Goal: Task Accomplishment & Management: Use online tool/utility

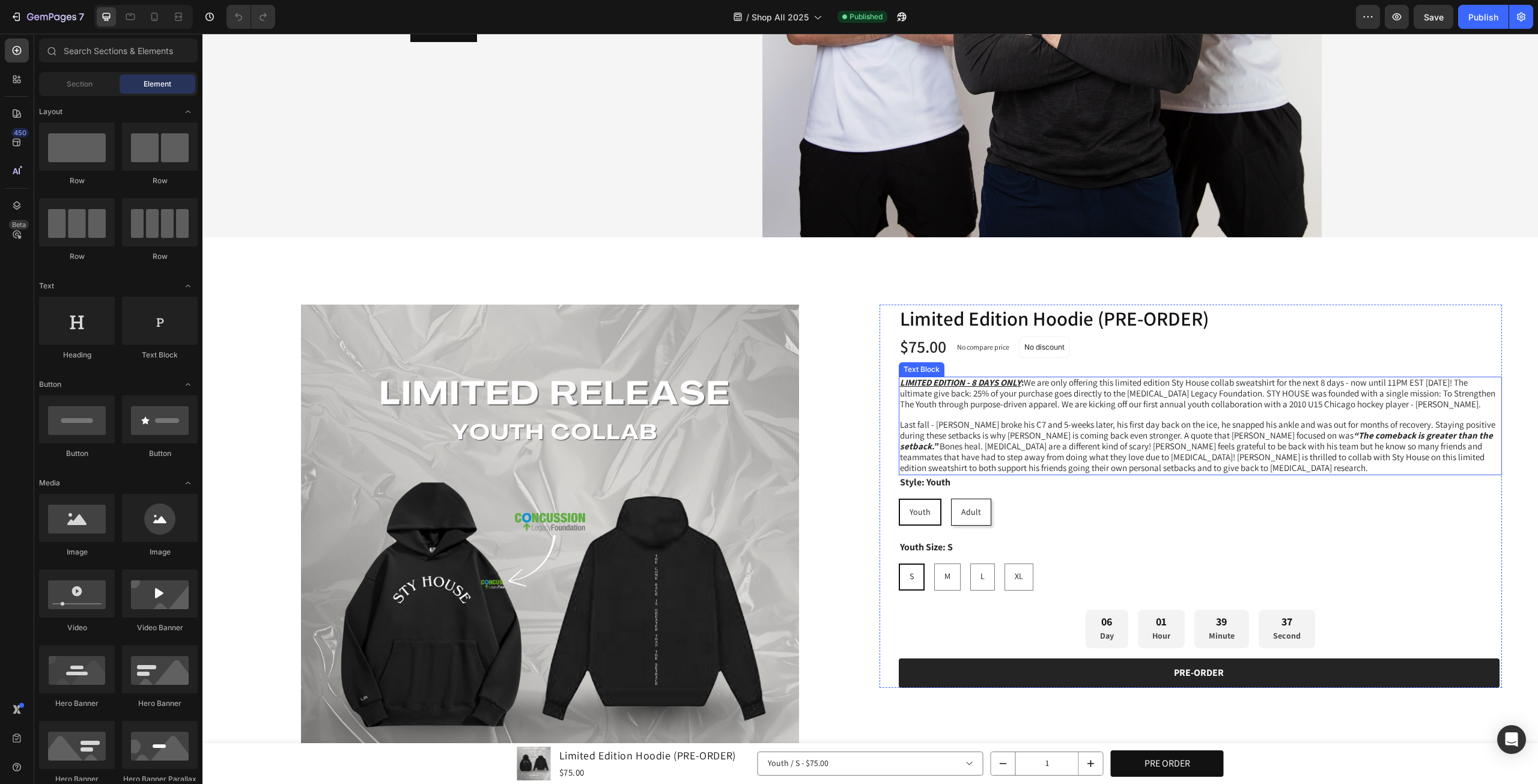
scroll to position [601, 0]
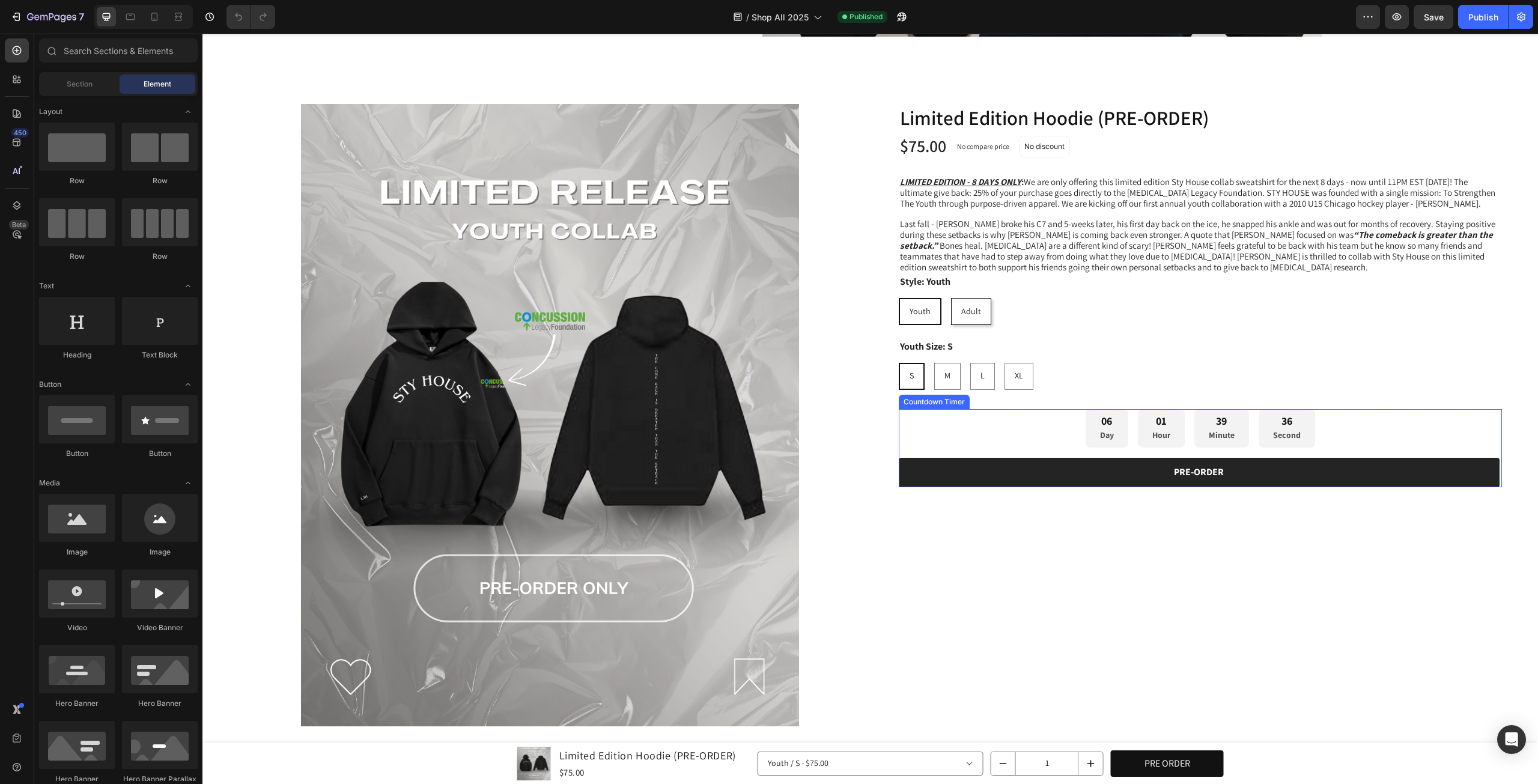
click at [1365, 428] on div "06 Day 01 Hour 39 Minute 36 Second" at bounding box center [1200, 428] width 603 height 39
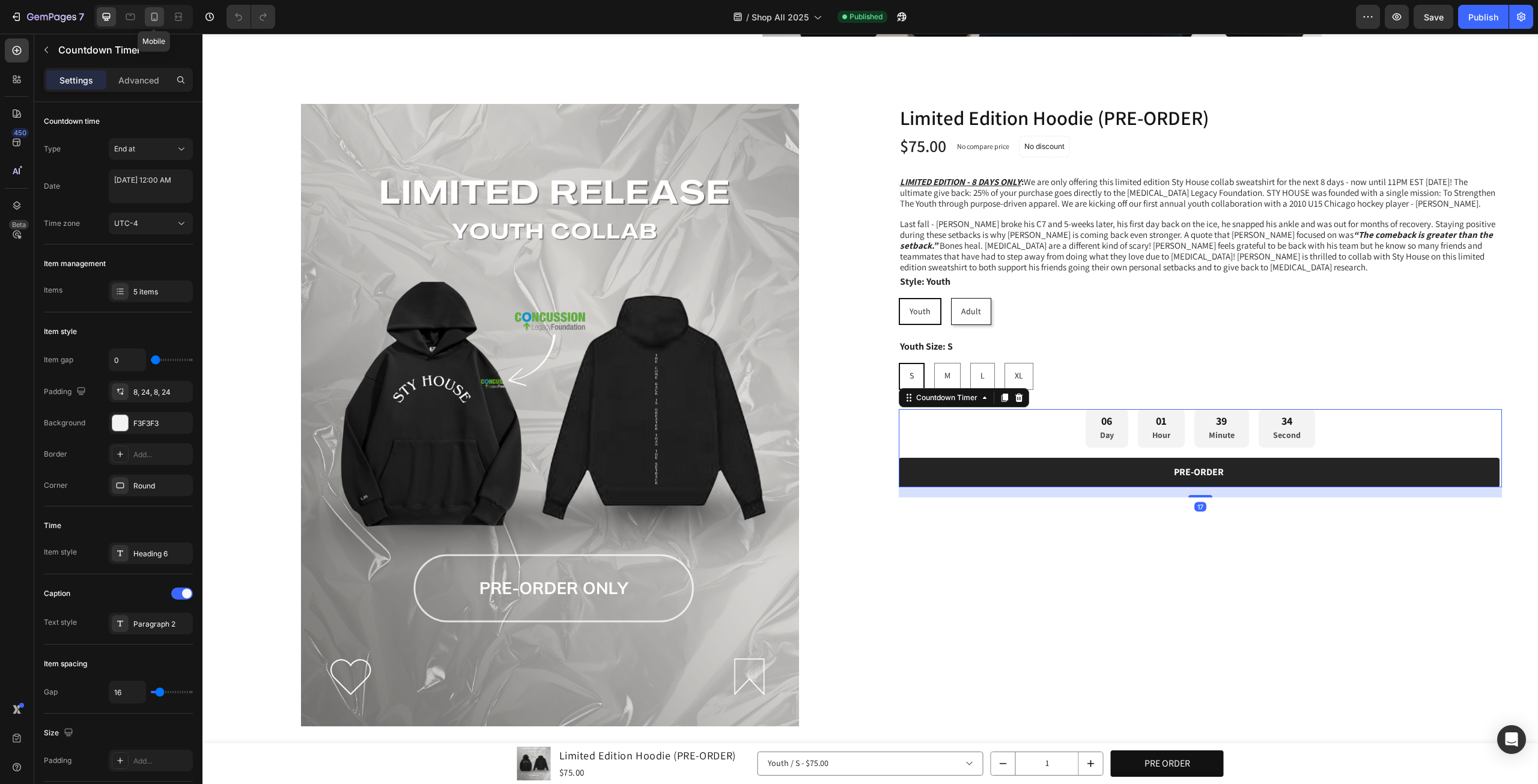
click at [150, 12] on icon at bounding box center [154, 16] width 12 height 12
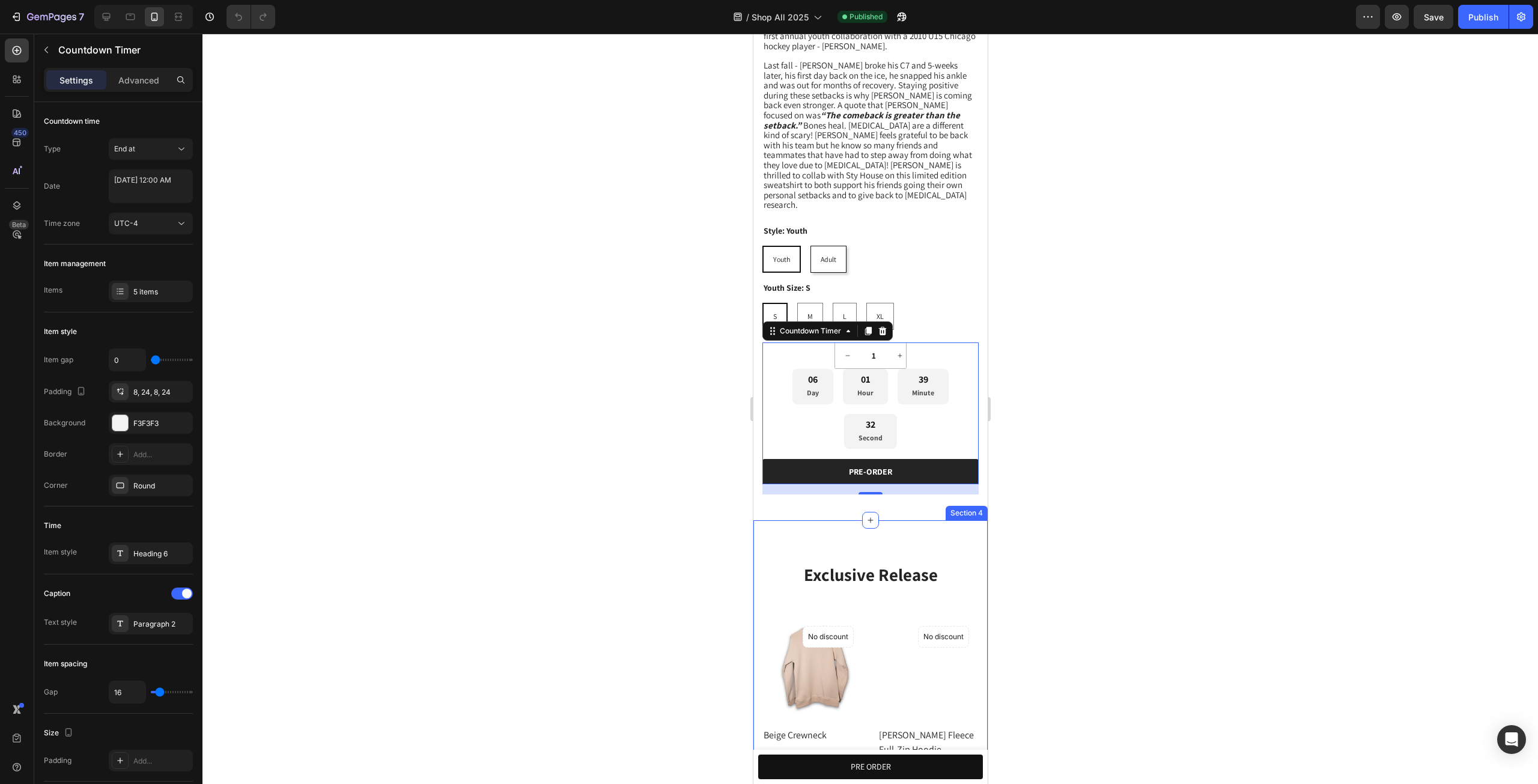
scroll to position [972, 0]
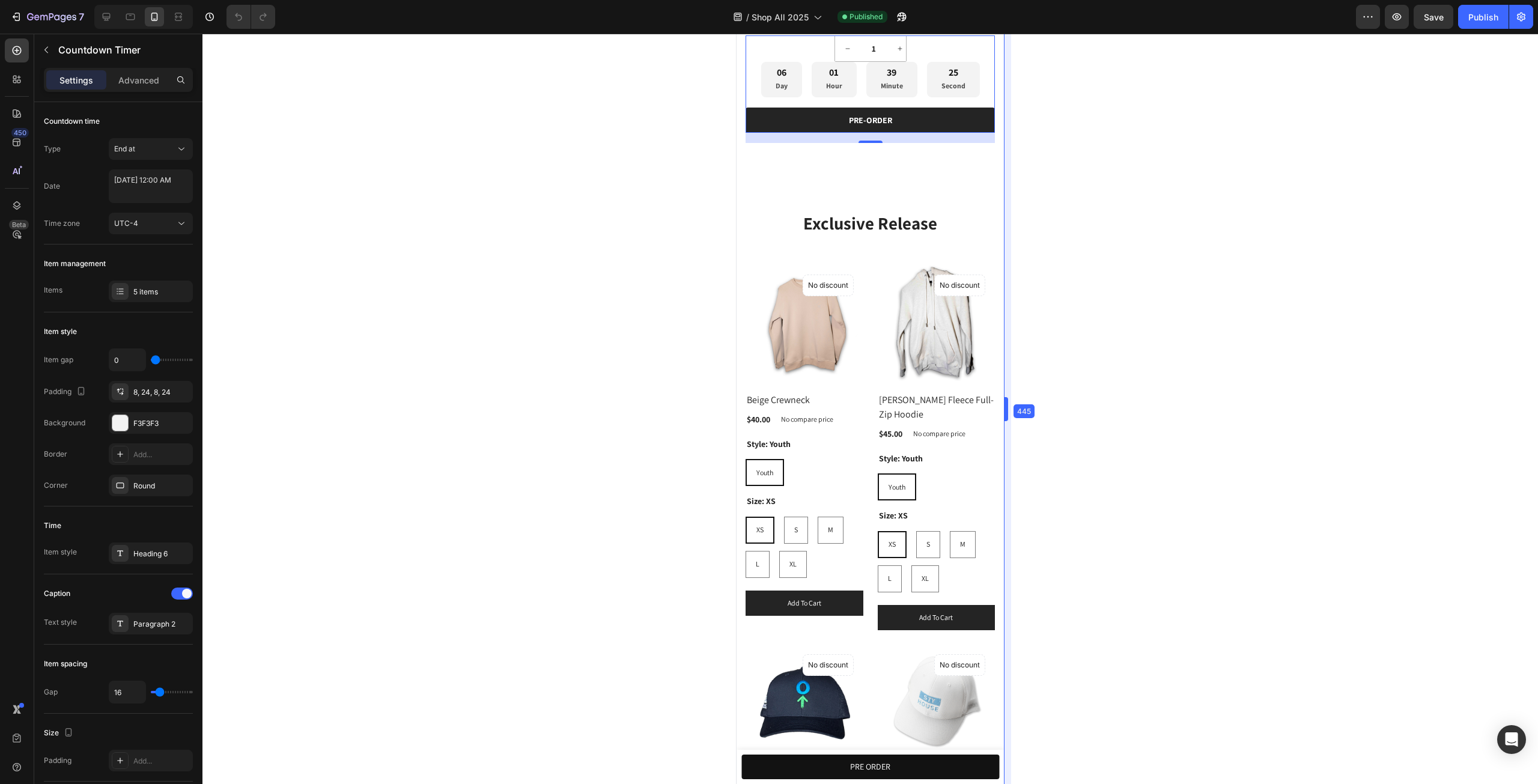
drag, startPoint x: 988, startPoint y: 414, endPoint x: 1021, endPoint y: 423, distance: 34.2
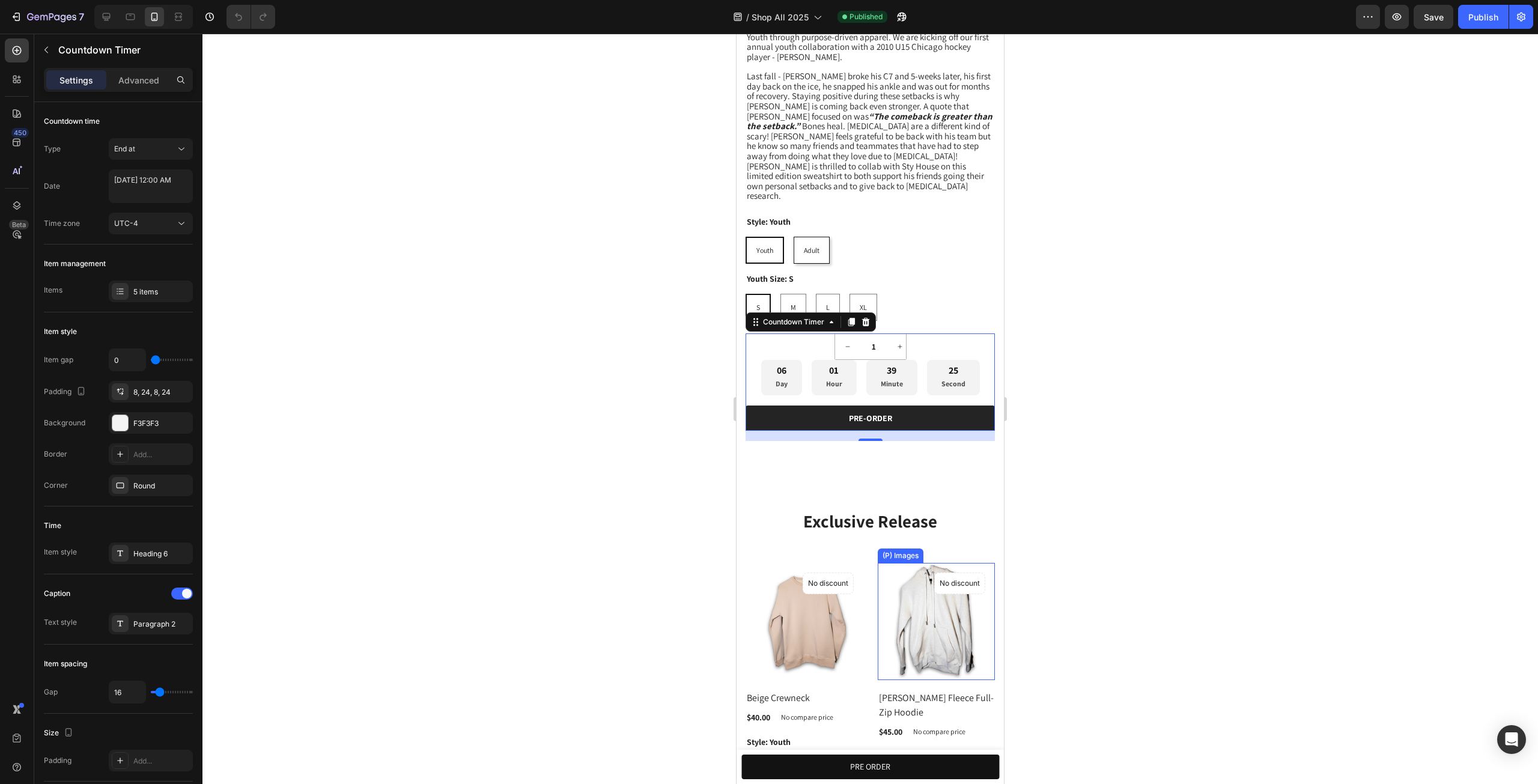
scroll to position [986, 0]
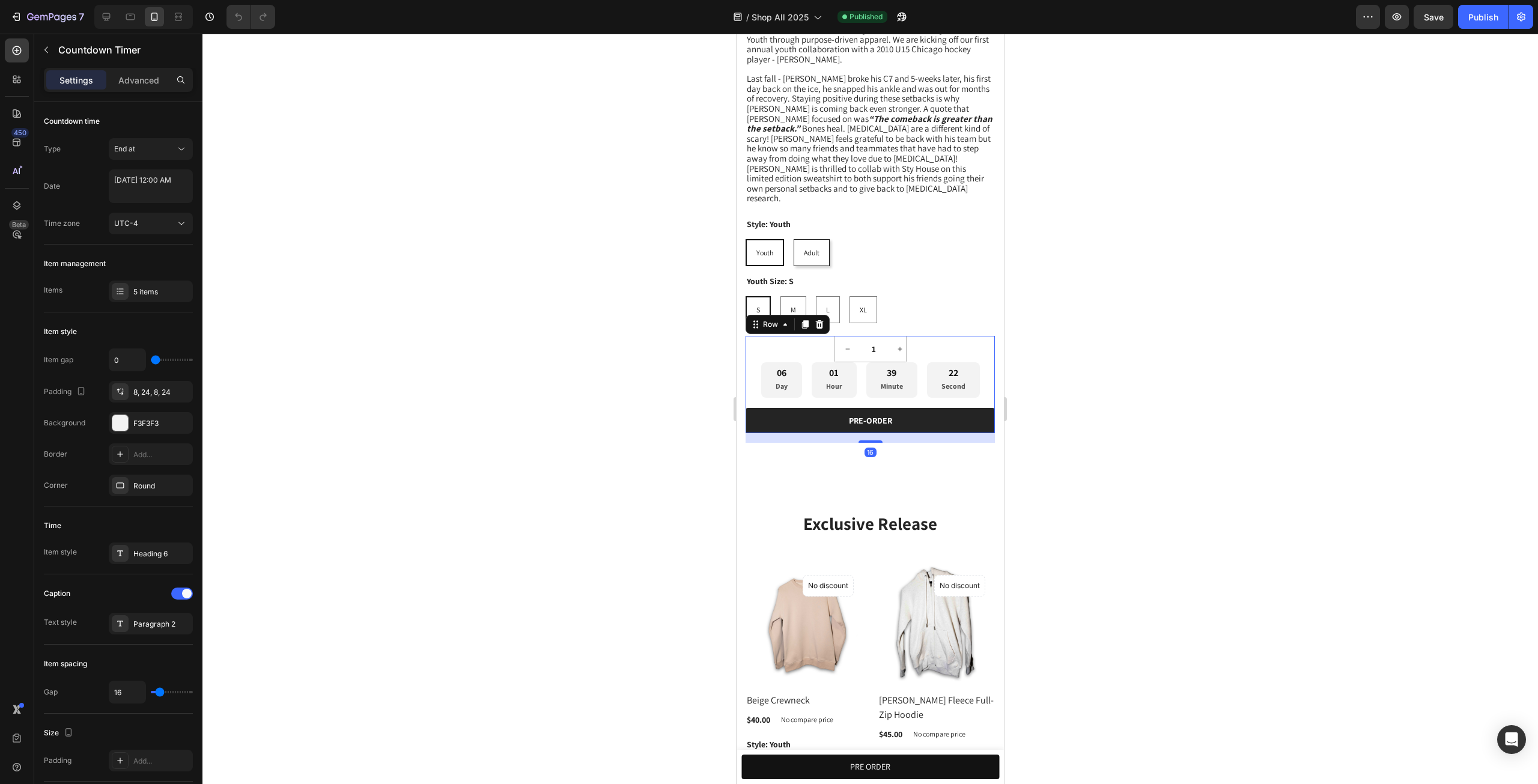
click at [918, 338] on div "1 Product Quantity Row 06 Day 01 Hour 39 Minute 22 Second Countdown Timer PRE-O…" at bounding box center [870, 384] width 249 height 97
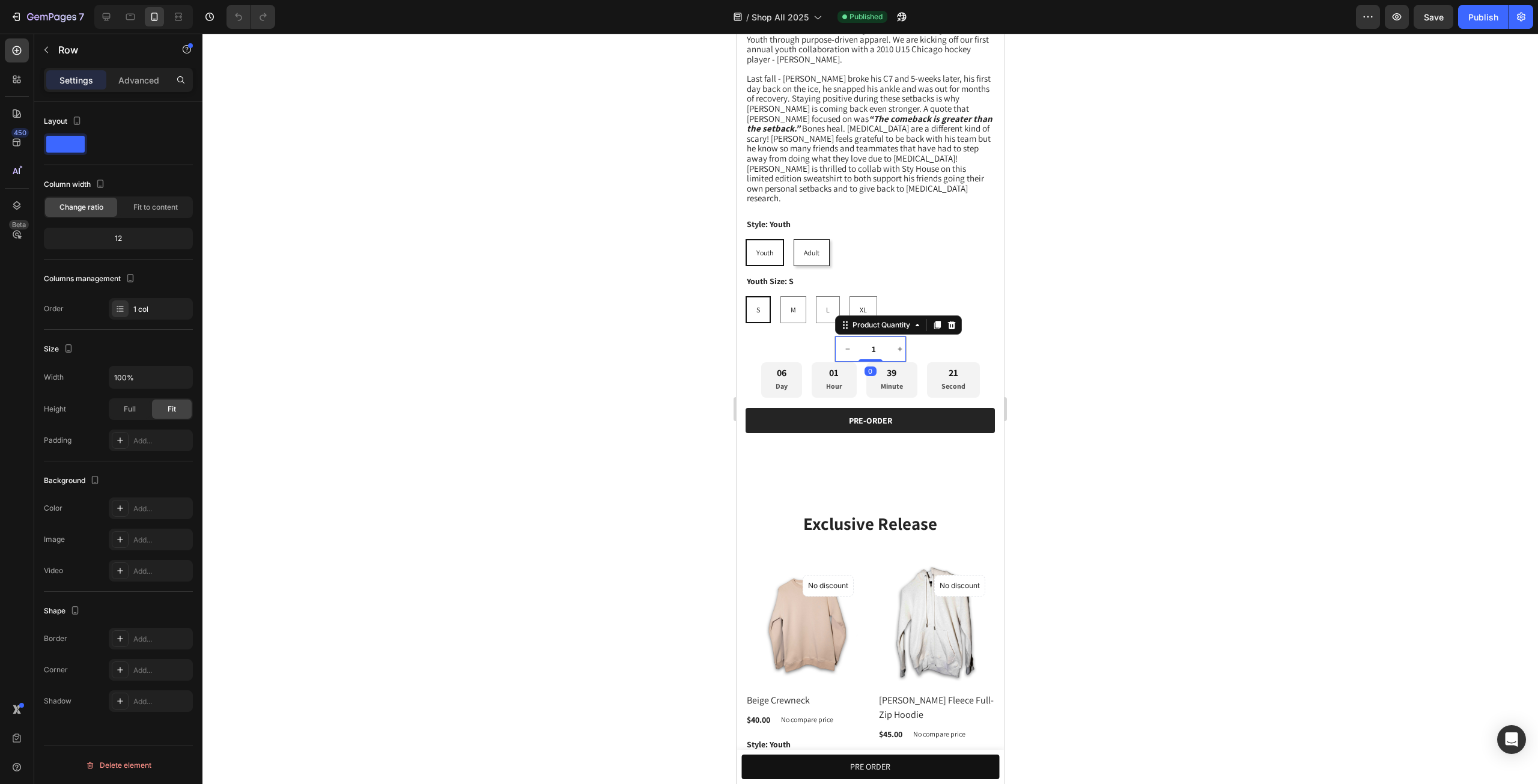
click at [836, 336] on button "decrement" at bounding box center [847, 348] width 25 height 25
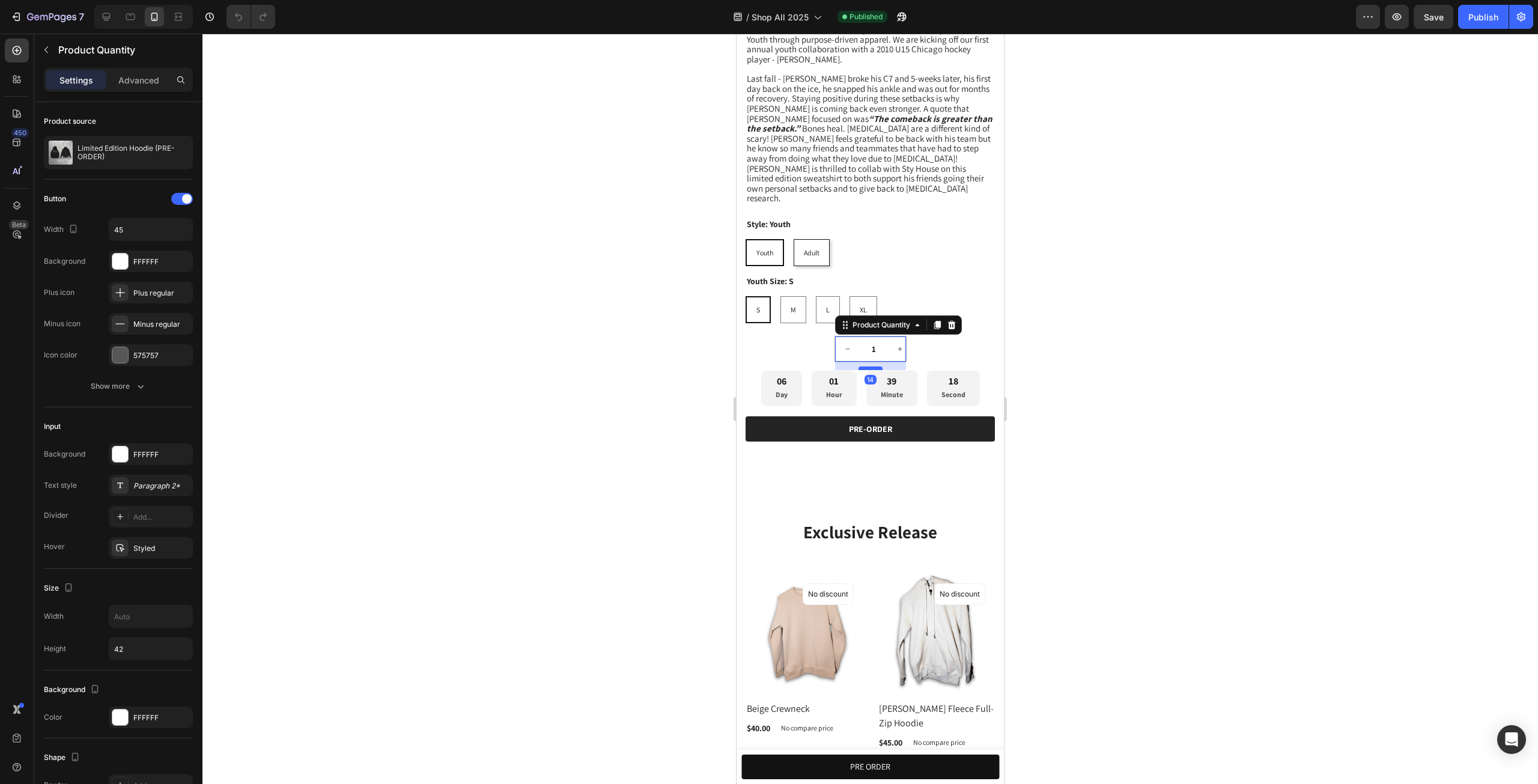
drag, startPoint x: 866, startPoint y: 345, endPoint x: 866, endPoint y: 353, distance: 8.0
click at [866, 366] on div at bounding box center [870, 368] width 24 height 4
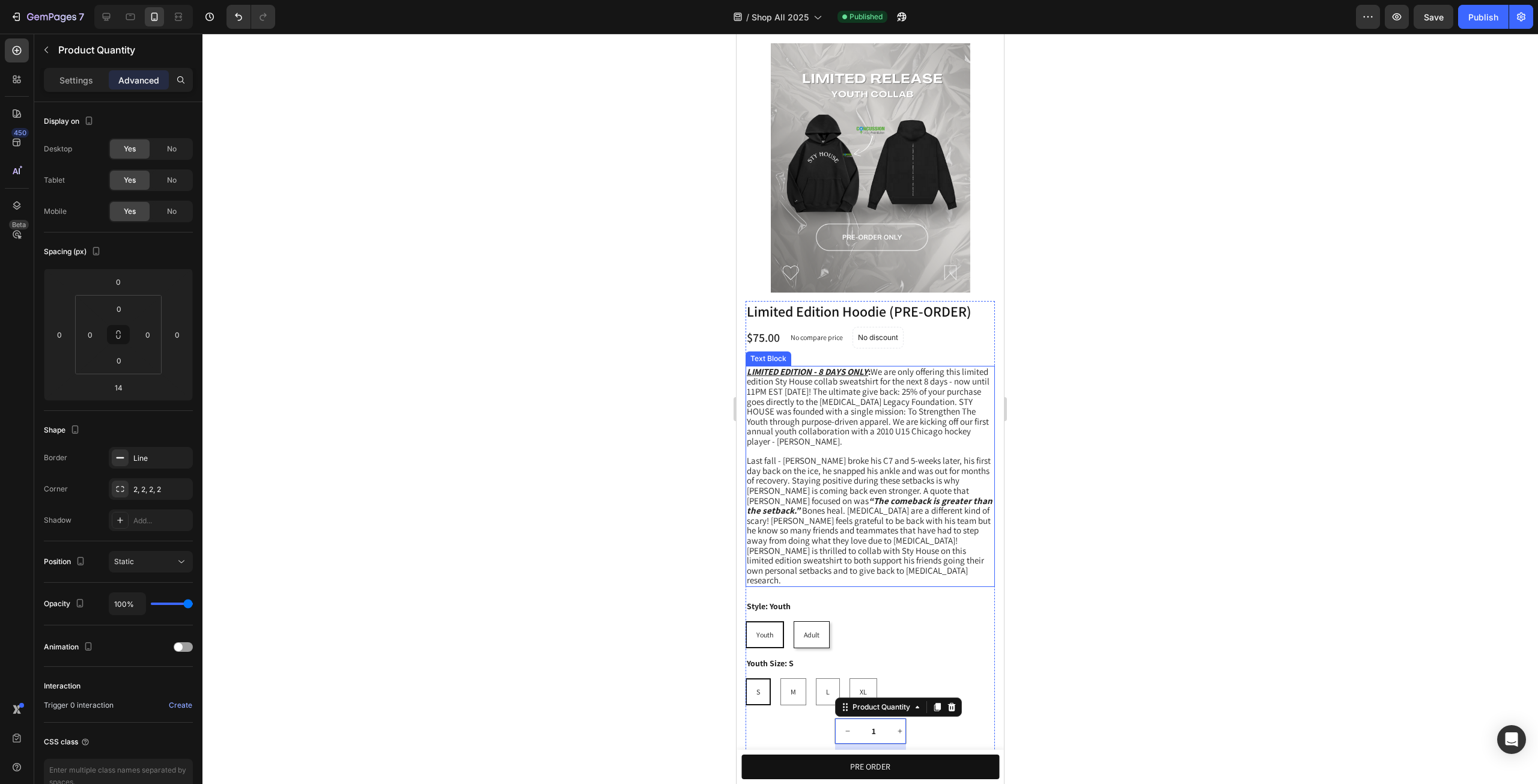
scroll to position [586, 0]
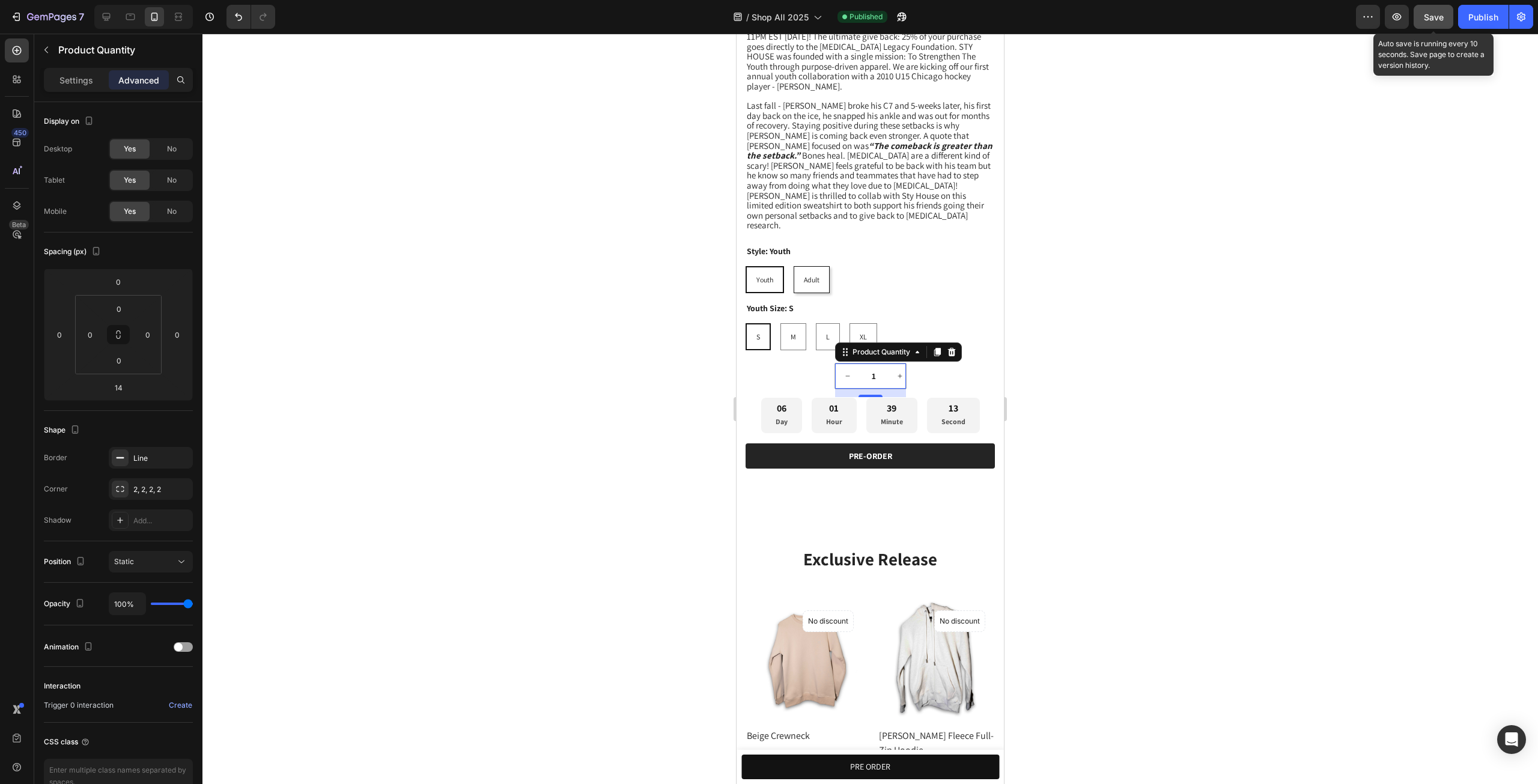
click at [1453, 17] on button "Save" at bounding box center [1433, 17] width 40 height 24
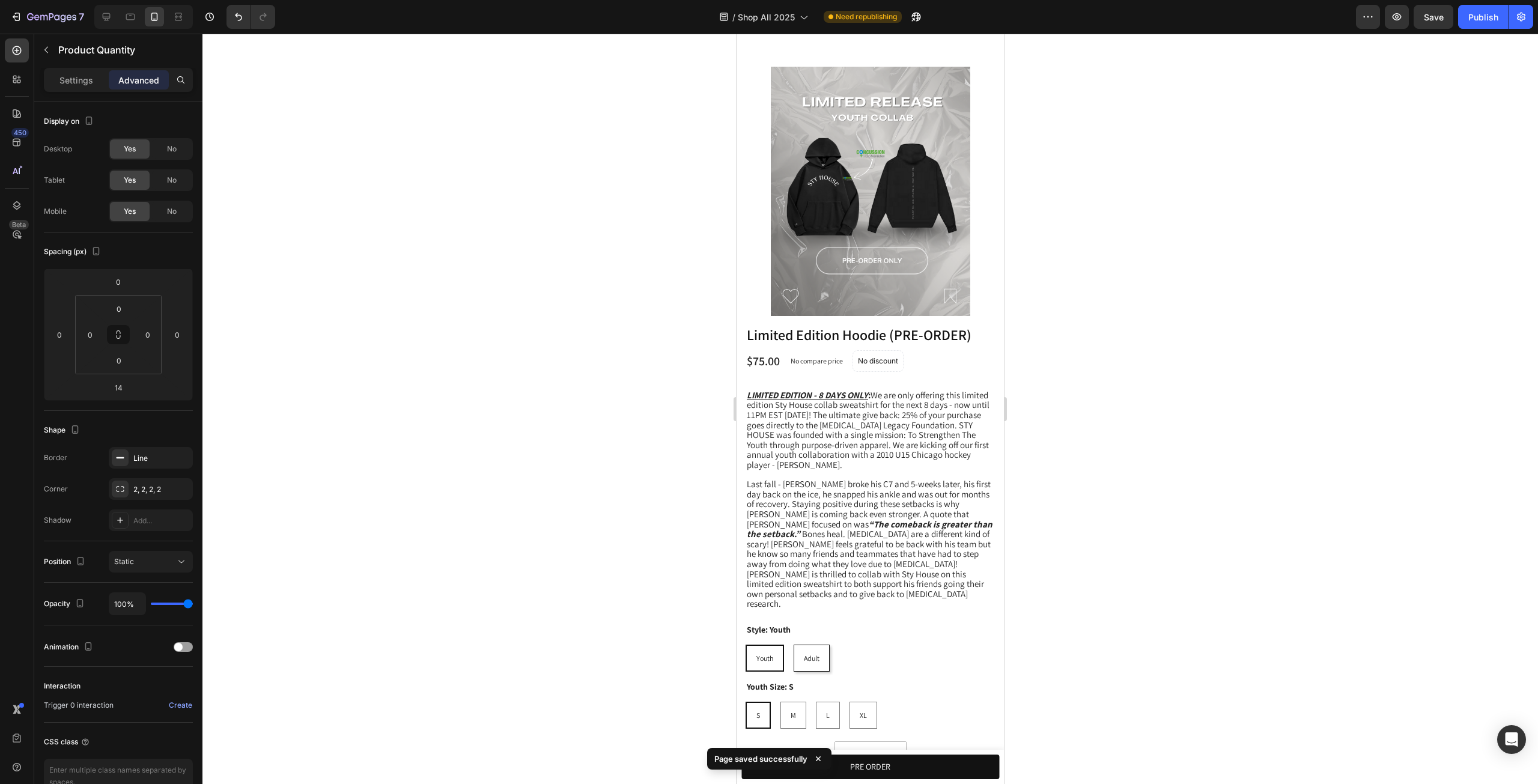
scroll to position [444, 0]
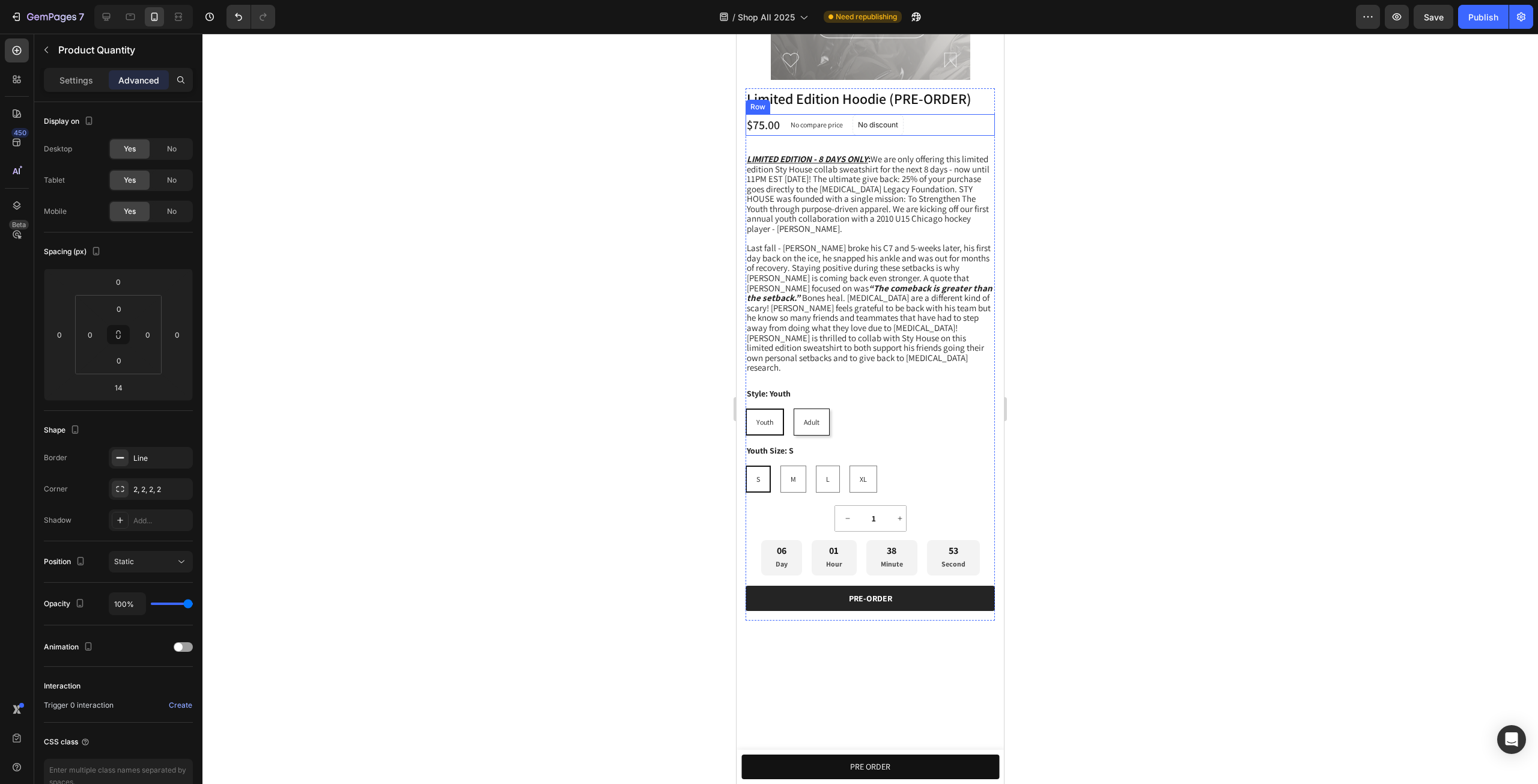
click at [932, 136] on div "$75.00 Product Price Product Price No compare price Product Price No discount N…" at bounding box center [870, 124] width 249 height 22
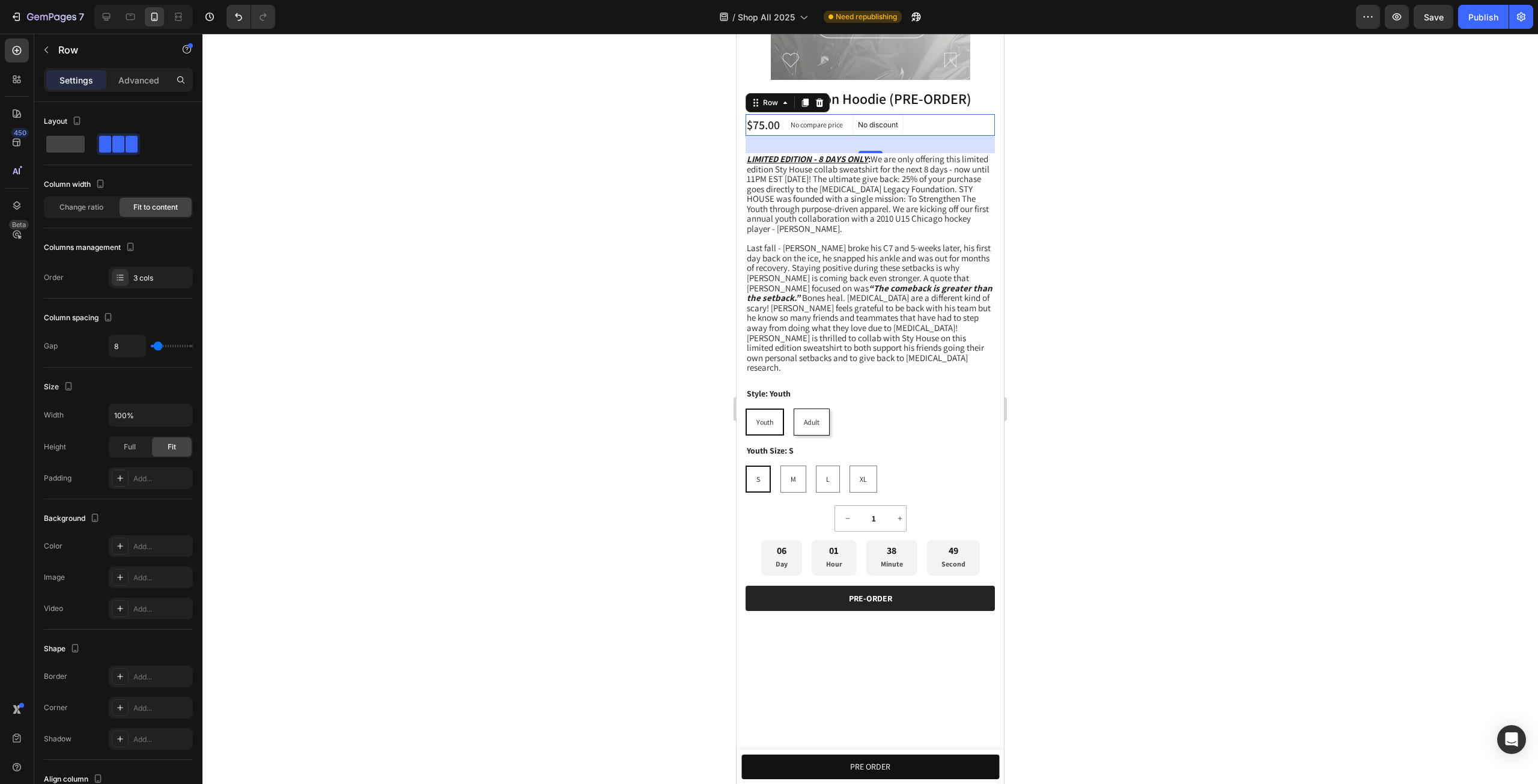
click at [1187, 286] on div at bounding box center [870, 408] width 1335 height 750
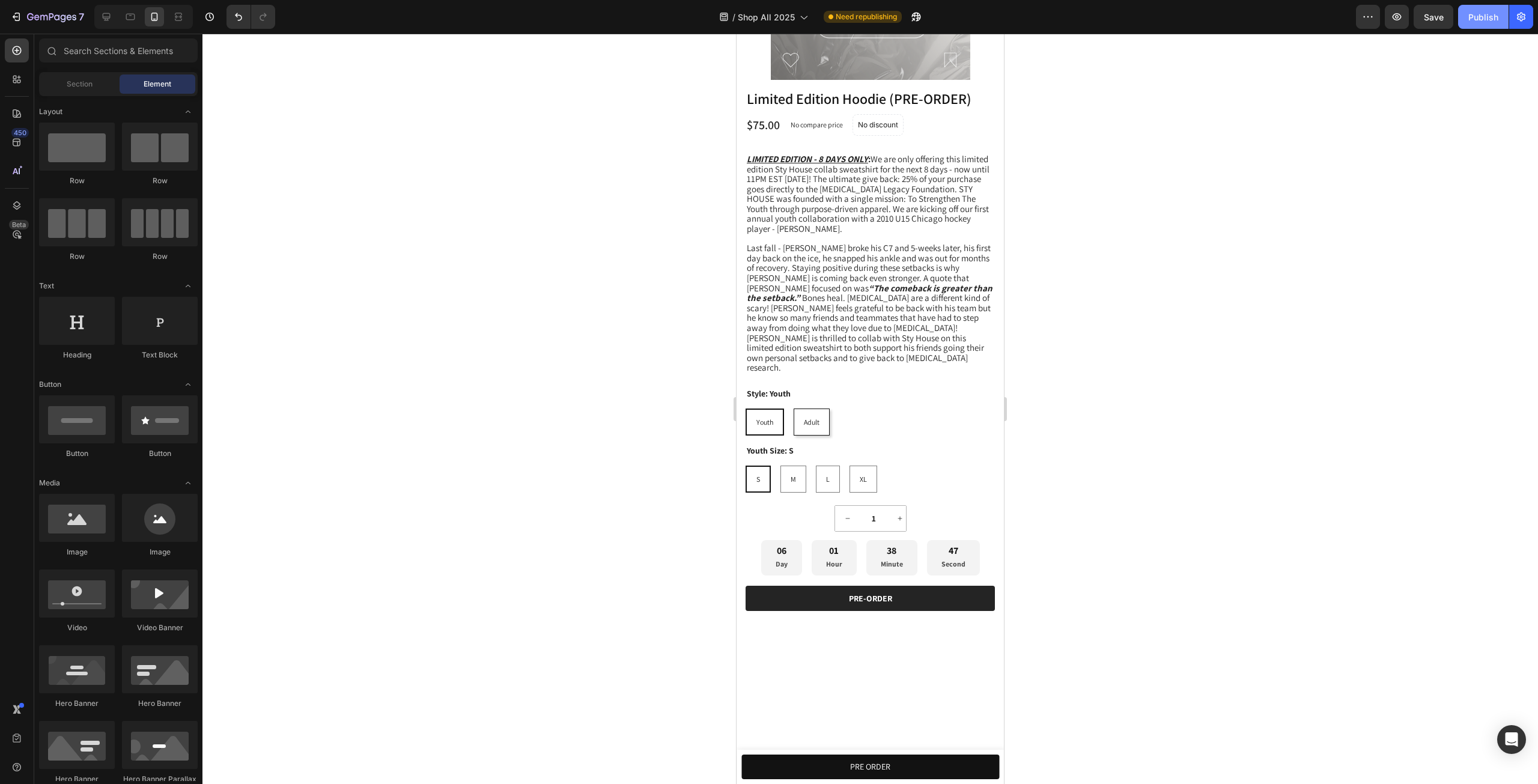
click at [1469, 16] on div "Publish" at bounding box center [1483, 17] width 30 height 12
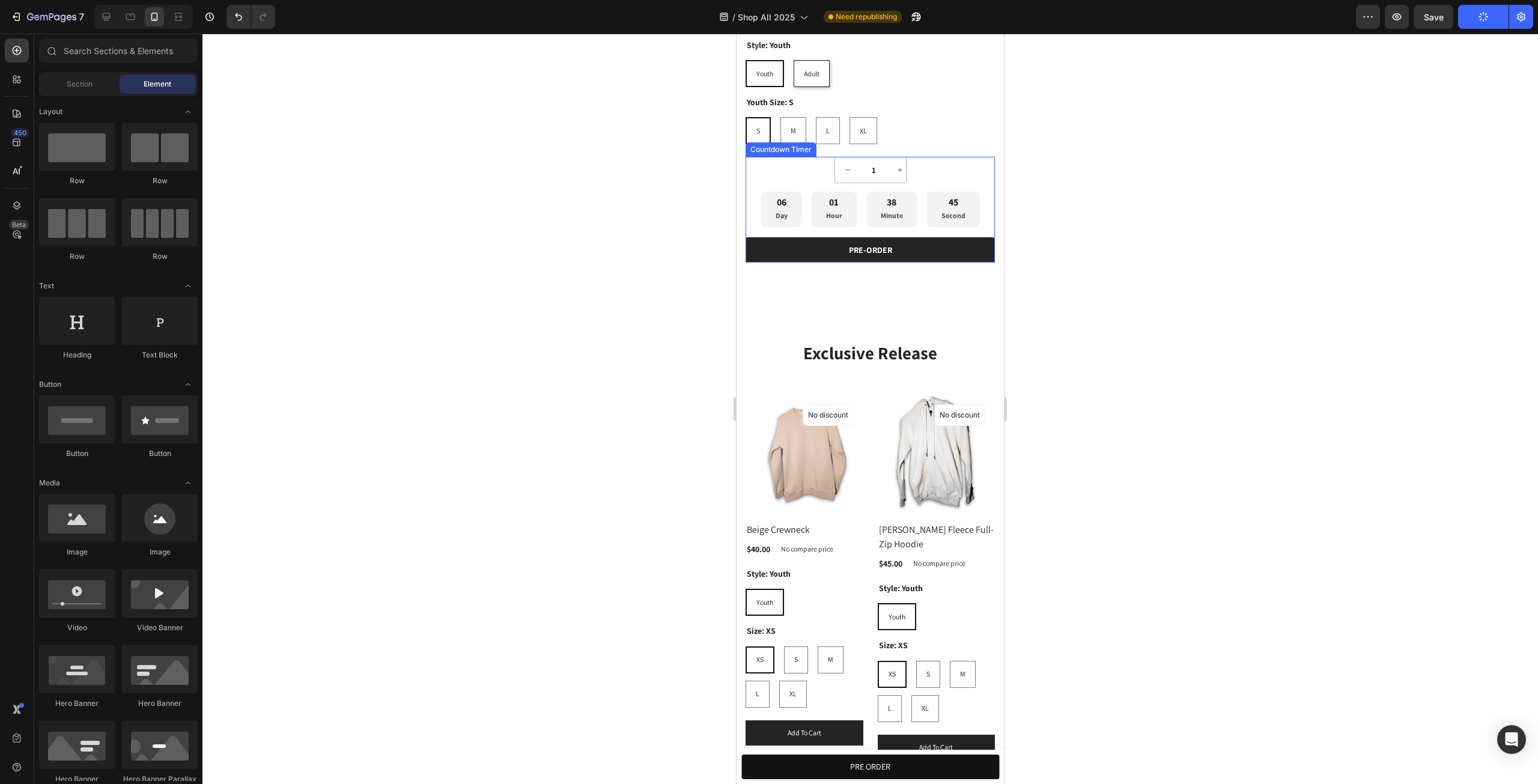
scroll to position [250, 0]
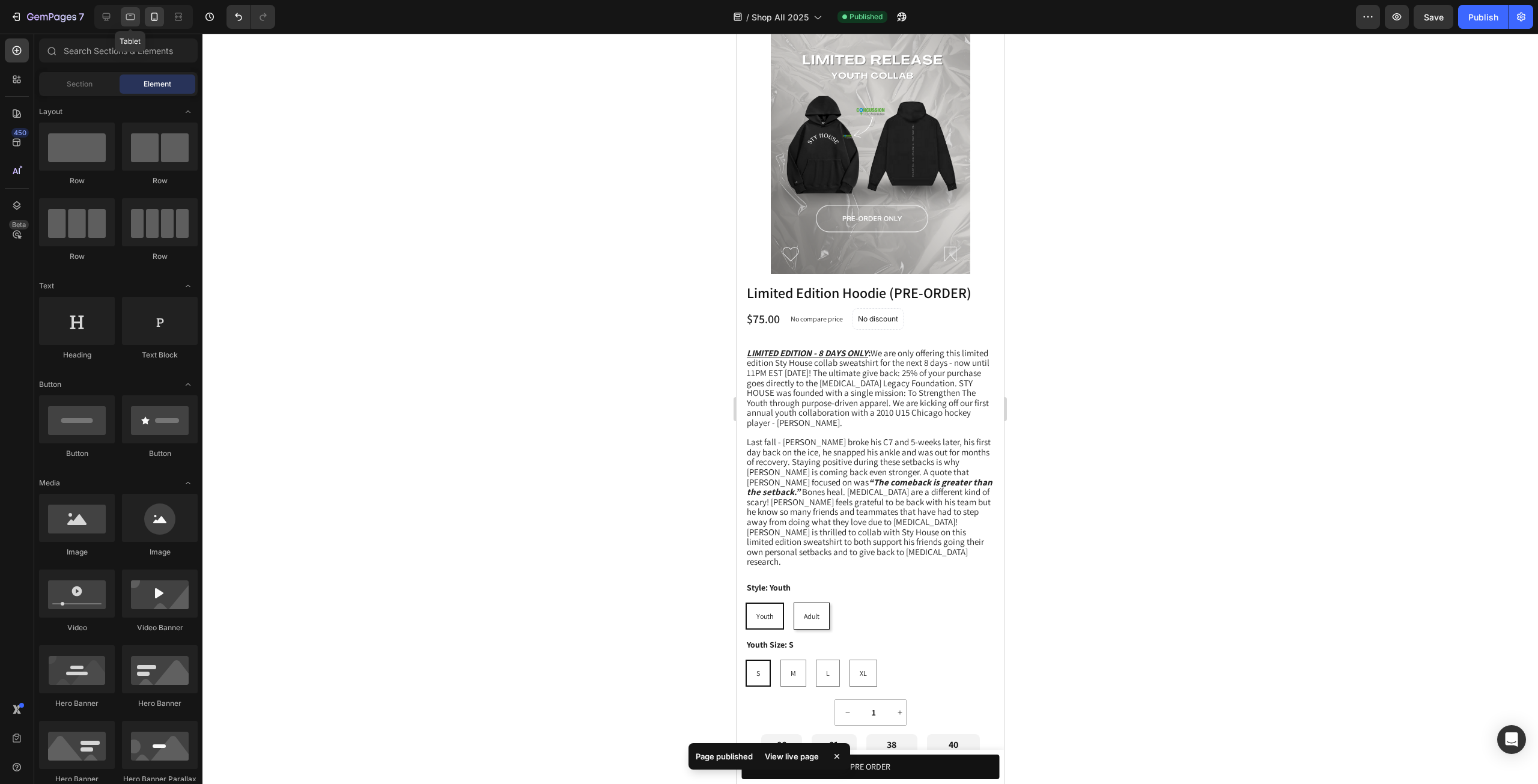
click at [130, 12] on icon at bounding box center [130, 16] width 12 height 12
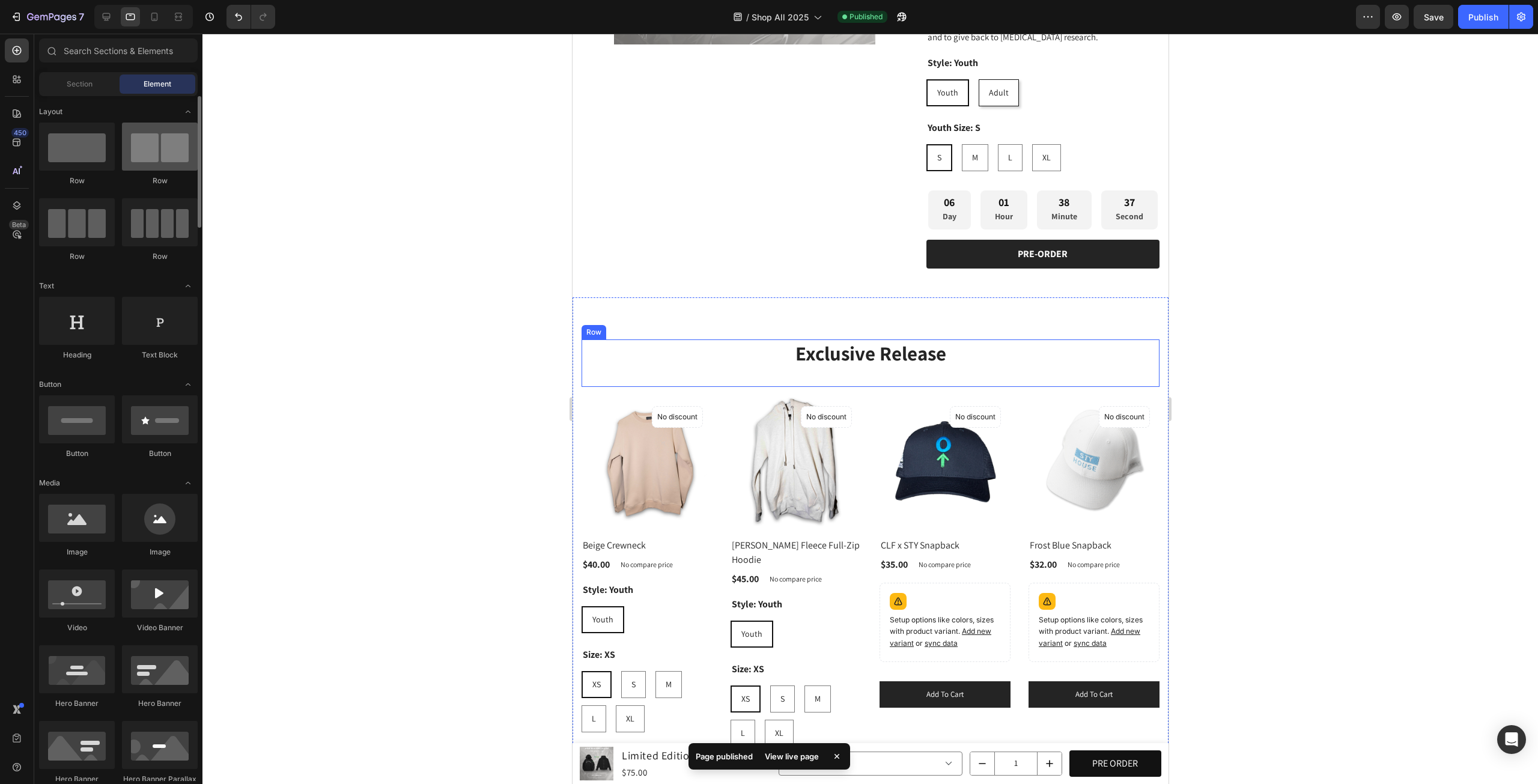
scroll to position [112, 0]
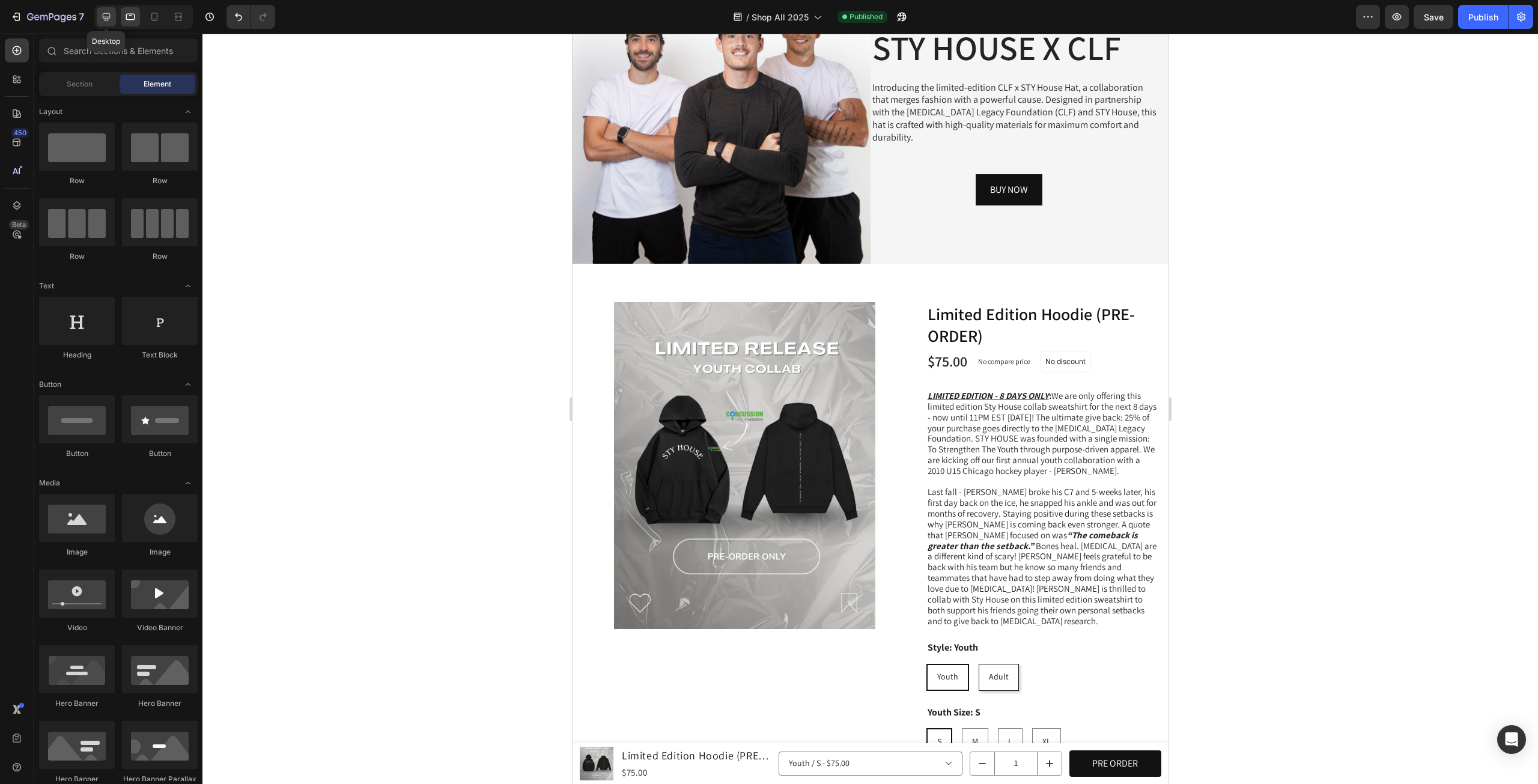
click at [107, 24] on div at bounding box center [106, 17] width 19 height 19
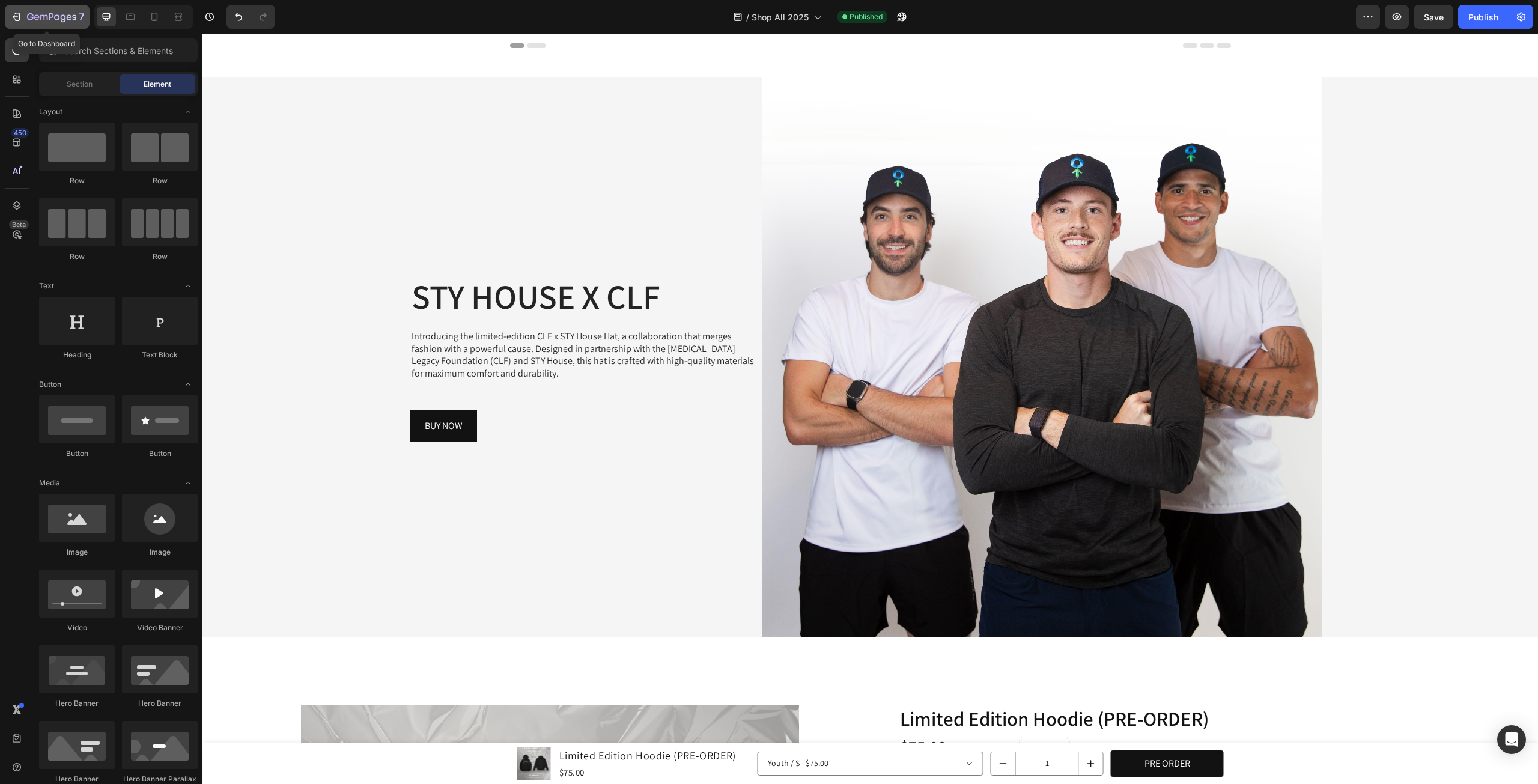
click at [59, 15] on icon "button" at bounding box center [52, 17] width 50 height 10
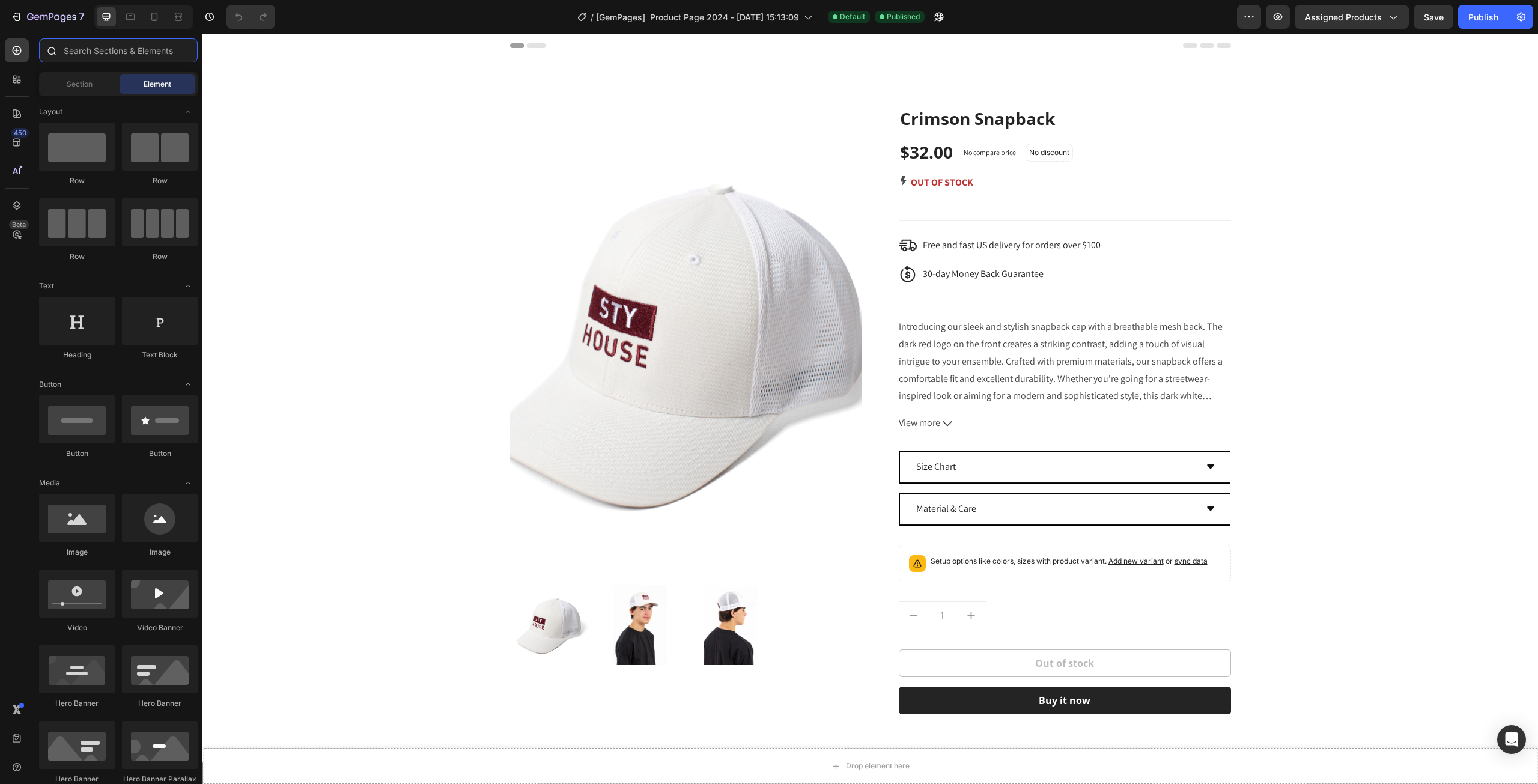
click at [117, 52] on input "text" at bounding box center [118, 50] width 158 height 24
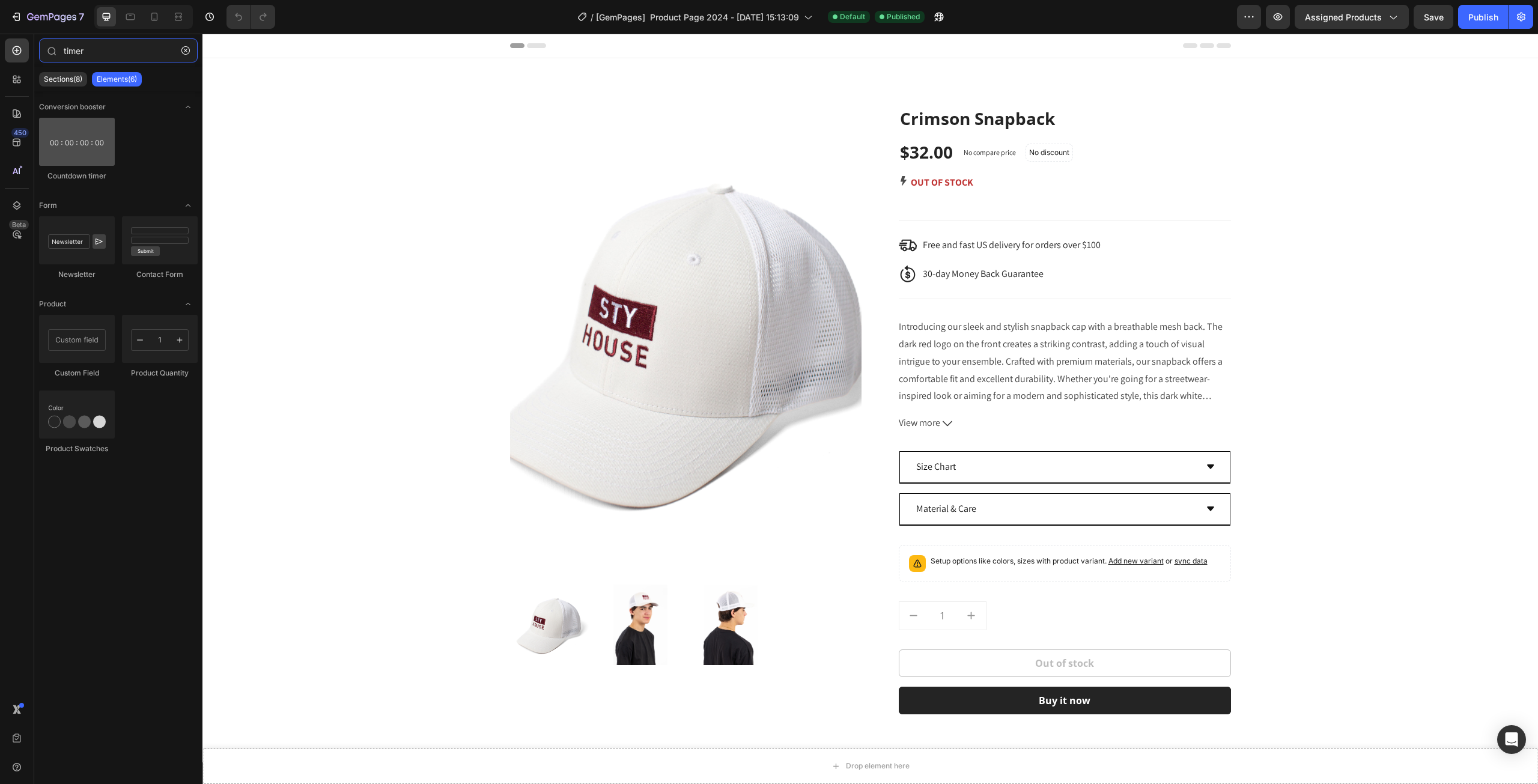
type input "timer"
click at [74, 137] on div at bounding box center [77, 142] width 76 height 48
click at [46, 14] on icon "button" at bounding box center [52, 17] width 50 height 10
